Goal: Task Accomplishment & Management: Manage account settings

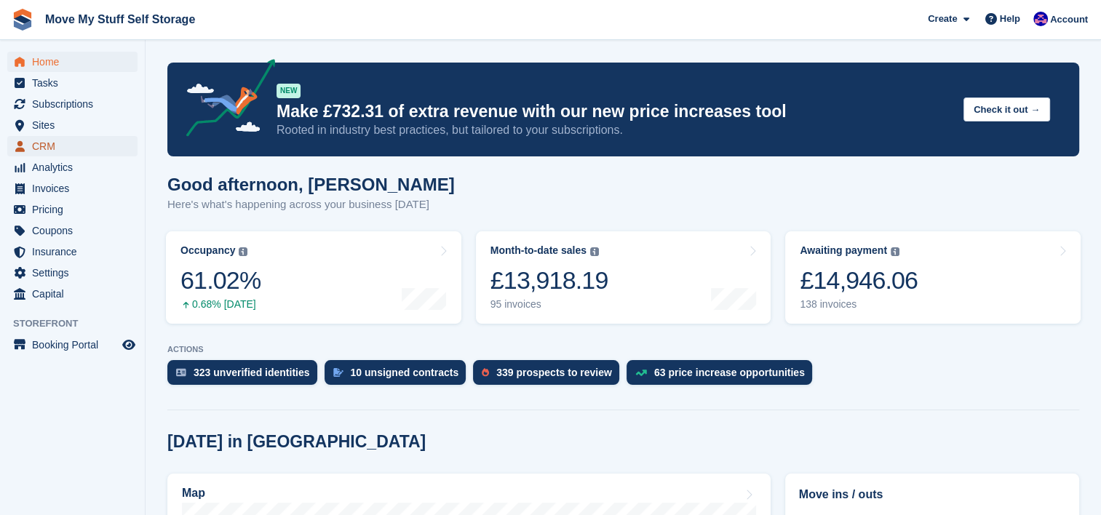
click at [49, 151] on span "CRM" at bounding box center [75, 146] width 87 height 20
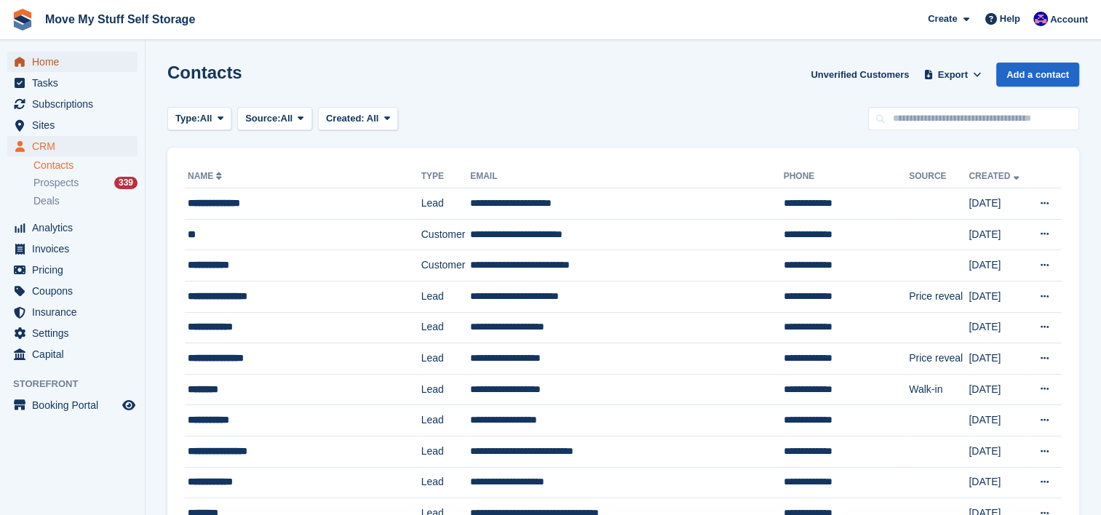
click at [52, 59] on span "Home" at bounding box center [75, 62] width 87 height 20
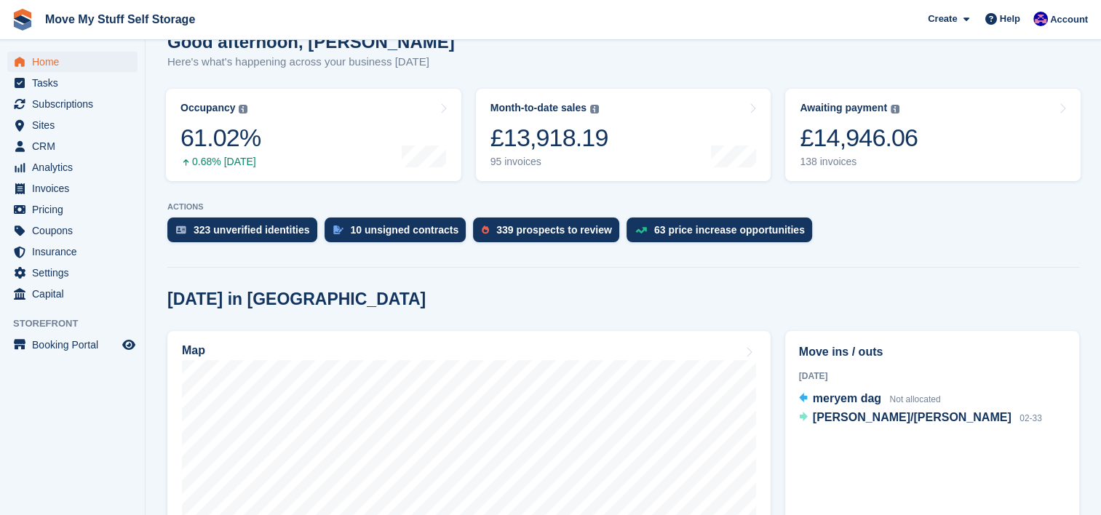
scroll to position [296, 0]
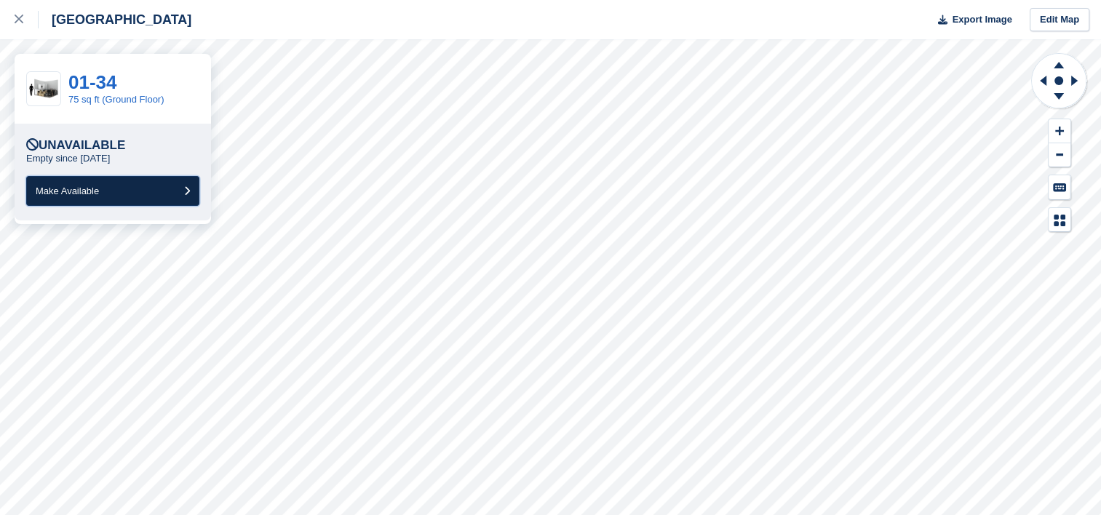
click at [129, 184] on button "Make Available" at bounding box center [112, 191] width 173 height 30
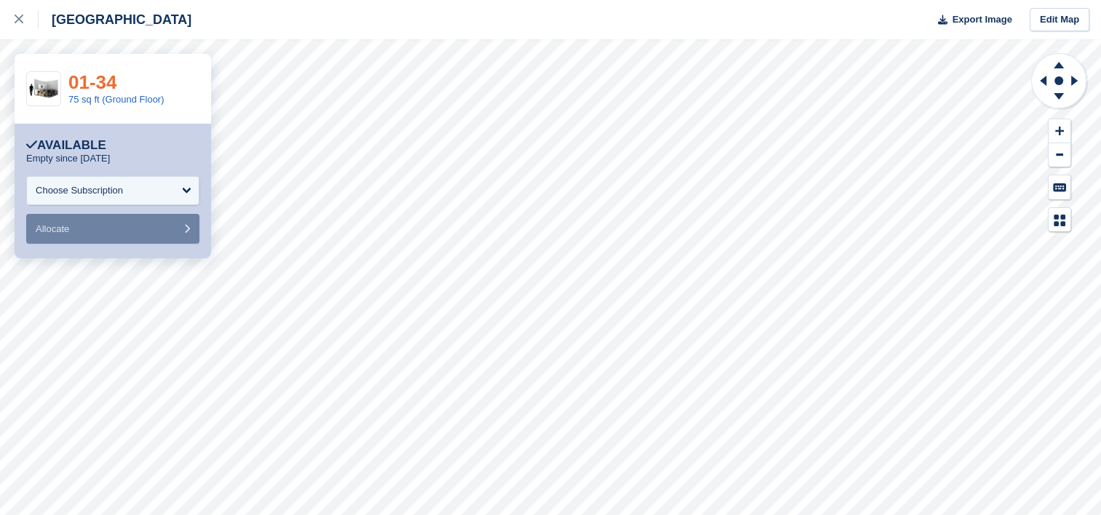
click at [100, 87] on link "01-34" at bounding box center [92, 82] width 49 height 22
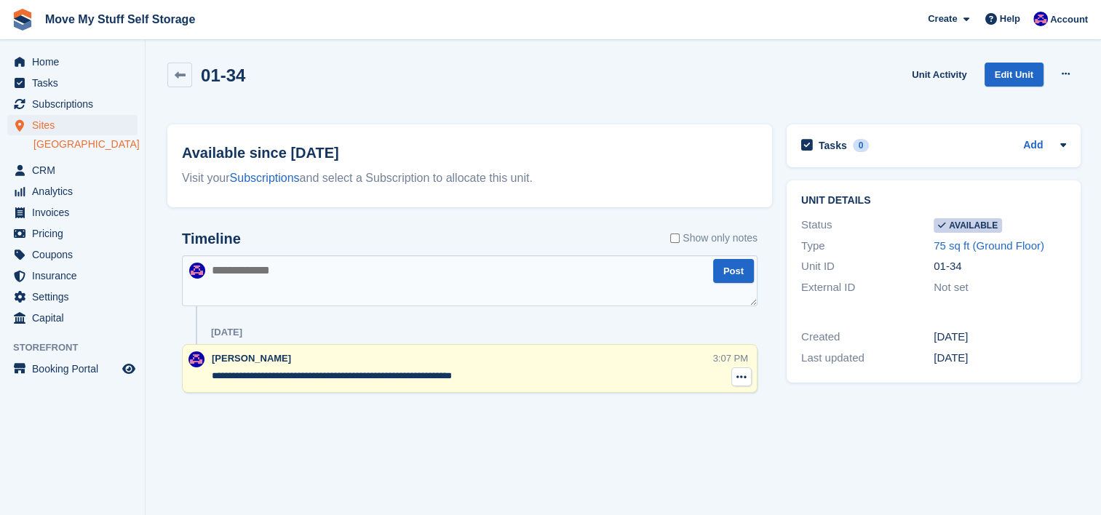
click at [743, 374] on icon at bounding box center [741, 377] width 10 height 12
drag, startPoint x: 671, startPoint y: 398, endPoint x: 617, endPoint y: 37, distance: 364.8
click at [671, 398] on p "Delete note" at bounding box center [681, 403] width 127 height 19
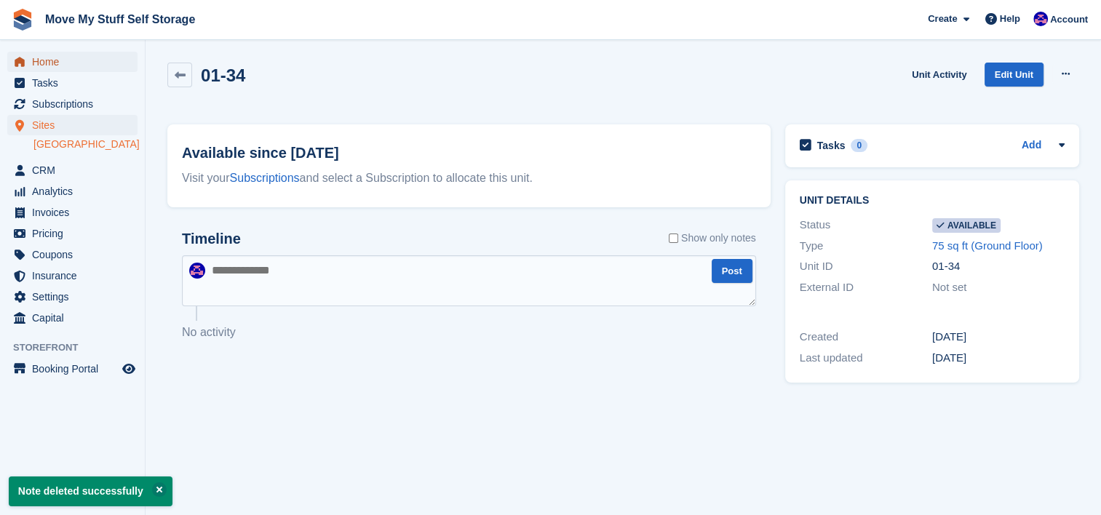
click at [44, 68] on span "Home" at bounding box center [75, 62] width 87 height 20
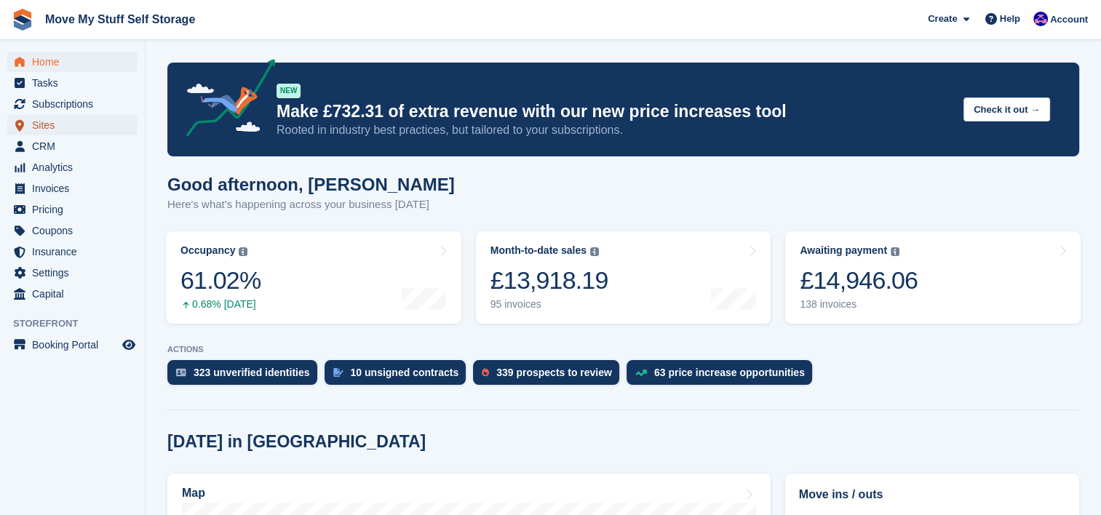
click at [55, 120] on span "Sites" at bounding box center [75, 125] width 87 height 20
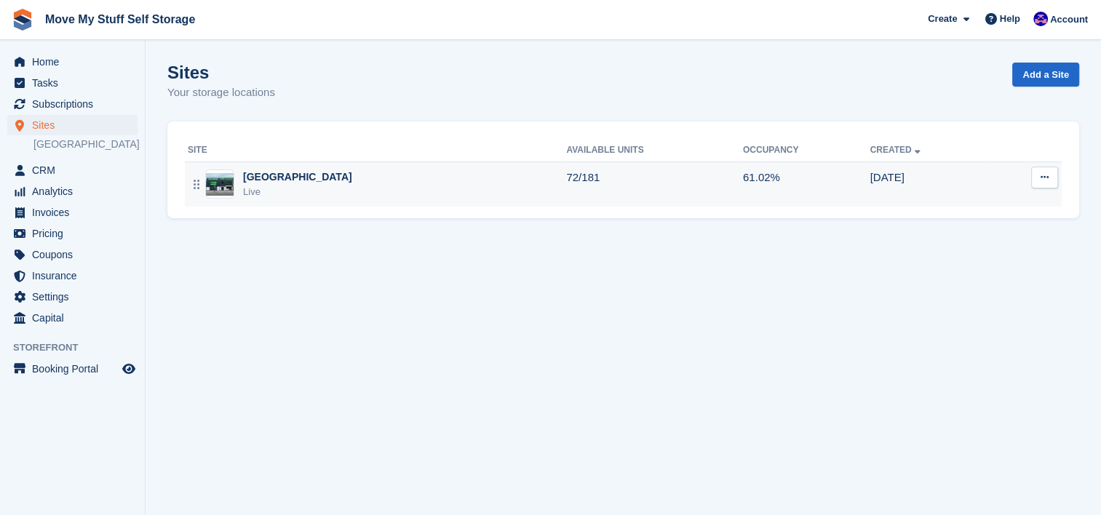
click at [387, 199] on td "[GEOGRAPHIC_DATA] Live" at bounding box center [375, 183] width 381 height 45
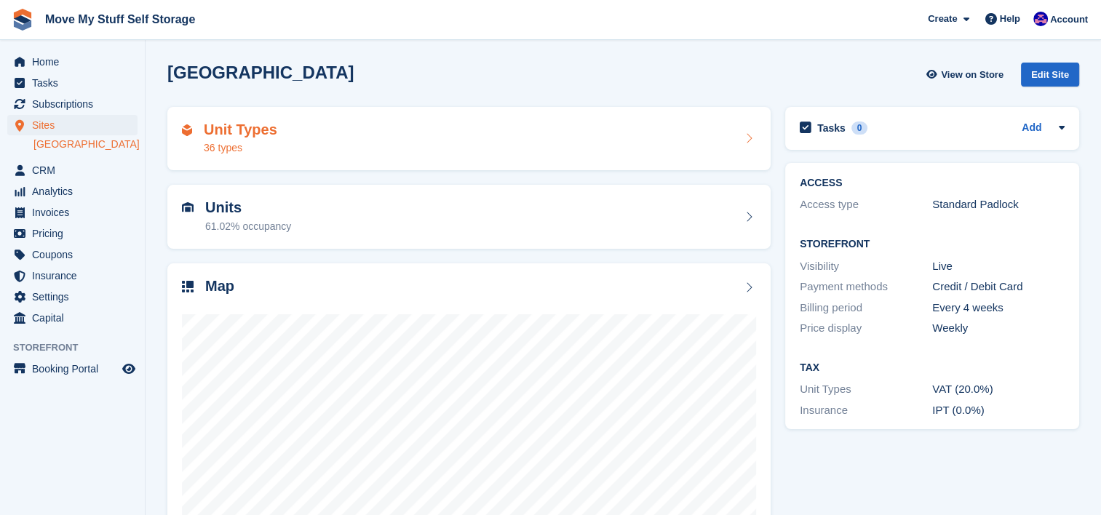
click at [358, 151] on div "Unit Types 36 types" at bounding box center [469, 138] width 574 height 35
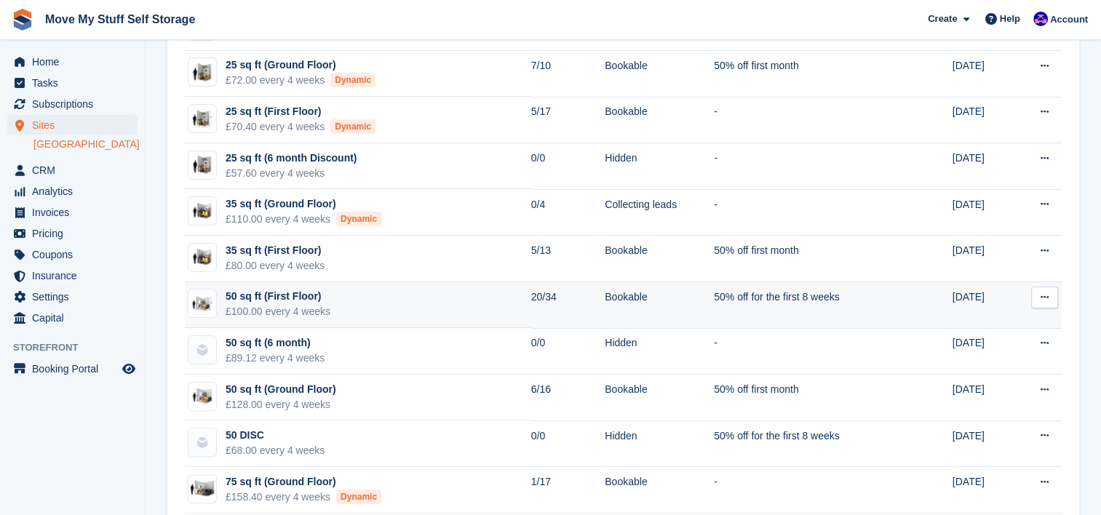
scroll to position [287, 0]
